Goal: Understand process/instructions

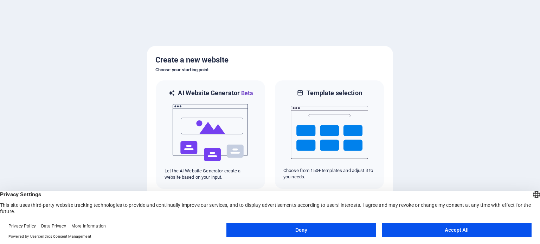
click at [457, 233] on button "Accept All" at bounding box center [457, 230] width 150 height 14
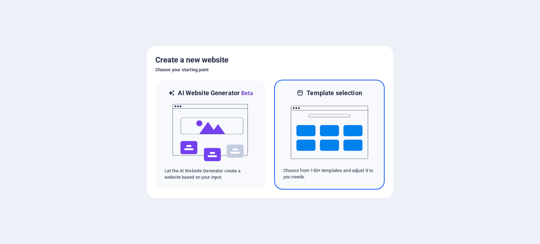
click at [334, 139] on img at bounding box center [329, 132] width 77 height 70
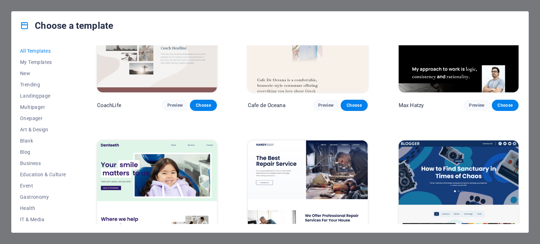
scroll to position [1899, 0]
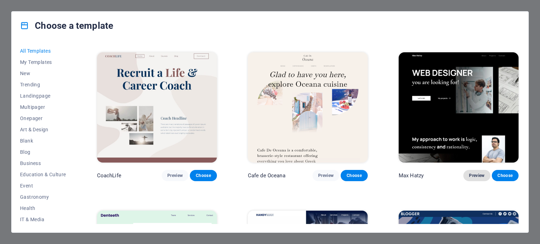
click at [478, 173] on span "Preview" at bounding box center [476, 176] width 15 height 6
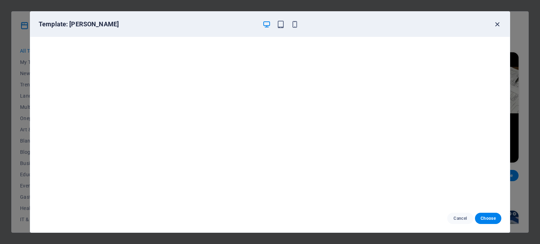
click at [497, 23] on icon "button" at bounding box center [497, 24] width 8 height 8
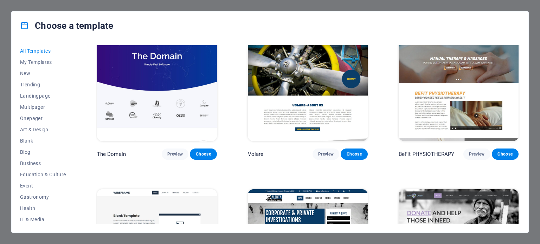
scroll to position [3903, 0]
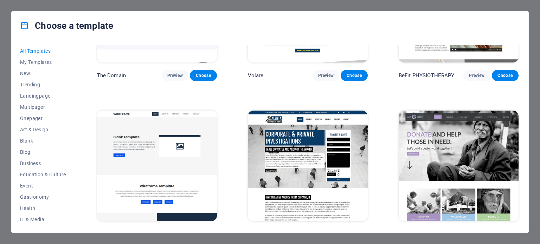
click at [477, 232] on span "Preview" at bounding box center [476, 235] width 15 height 6
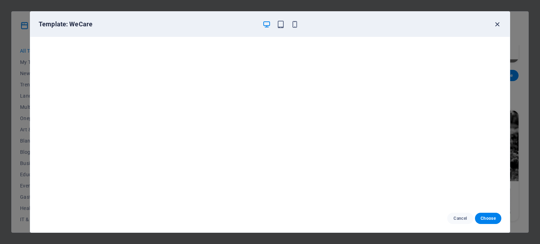
click at [498, 22] on icon "button" at bounding box center [497, 24] width 8 height 8
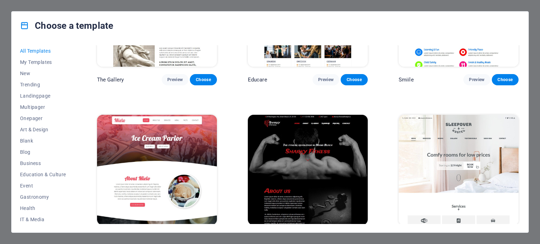
scroll to position [4853, 0]
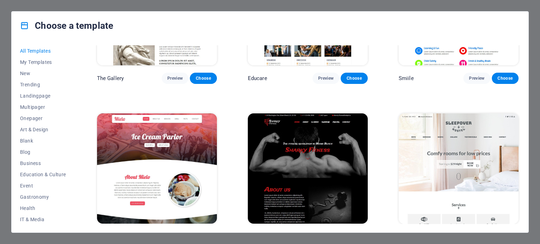
click at [325, 234] on span "Preview" at bounding box center [325, 237] width 15 height 6
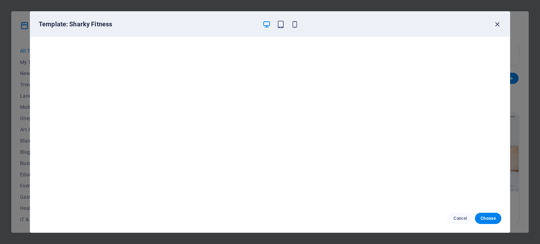
click at [499, 23] on icon "button" at bounding box center [497, 24] width 8 height 8
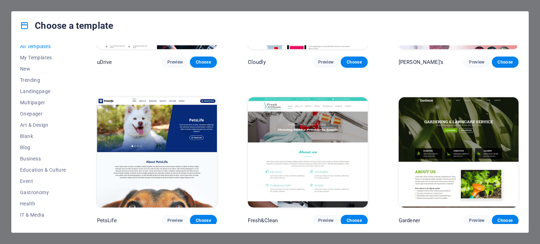
scroll to position [0, 0]
click at [28, 155] on button "Blog" at bounding box center [43, 152] width 46 height 11
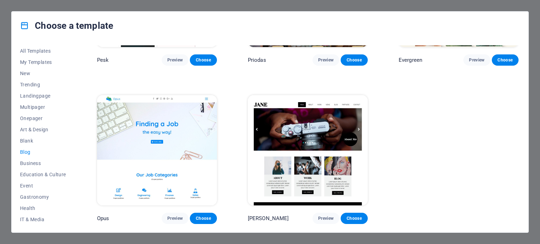
scroll to position [1057, 0]
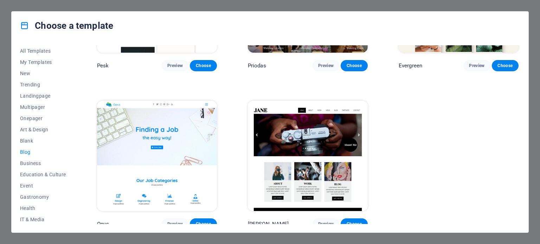
click at [293, 142] on img at bounding box center [308, 156] width 120 height 110
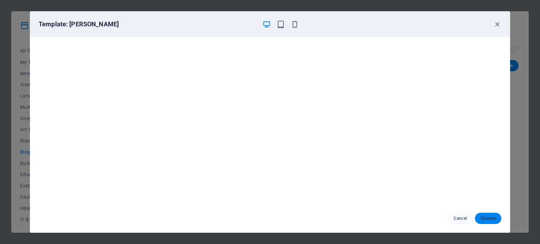
click at [487, 219] on span "Choose" at bounding box center [488, 219] width 15 height 6
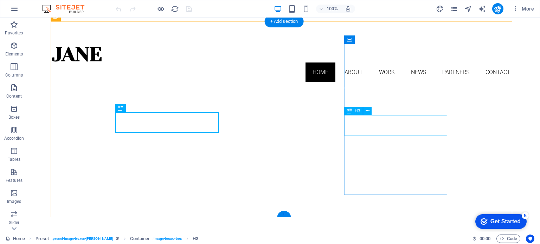
scroll to position [244, 0]
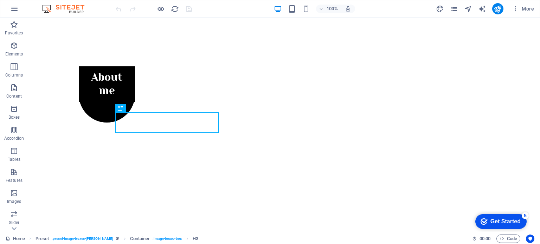
click at [499, 223] on div "Get Started" at bounding box center [506, 222] width 30 height 6
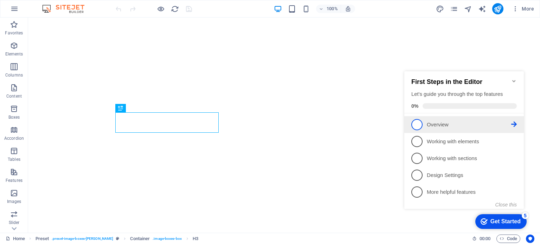
click at [466, 125] on p "Overview - incomplete" at bounding box center [469, 124] width 84 height 7
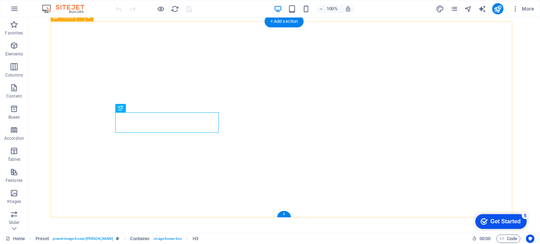
scroll to position [0, 0]
